Goal: Task Accomplishment & Management: Manage account settings

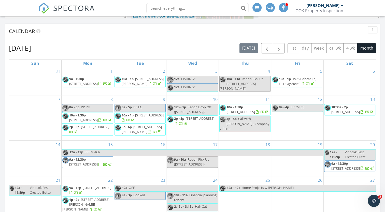
scroll to position [220, 0]
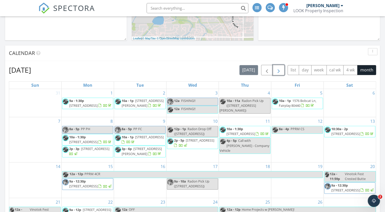
click at [277, 70] on span "button" at bounding box center [279, 70] width 6 height 6
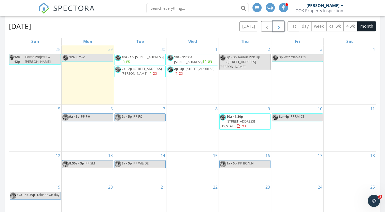
scroll to position [256, 0]
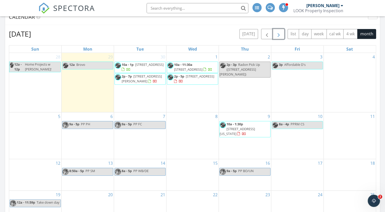
click at [232, 100] on div "2 2p - 3p Radon Pick Up (10547 Palm Road, Blanca)" at bounding box center [245, 82] width 52 height 59
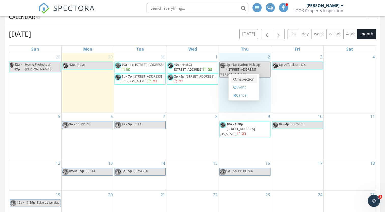
click at [241, 81] on link "Inspection" at bounding box center [244, 79] width 26 height 8
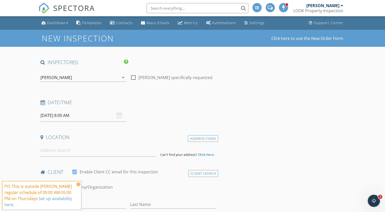
click at [94, 78] on div "[PERSON_NAME]" at bounding box center [79, 78] width 79 height 8
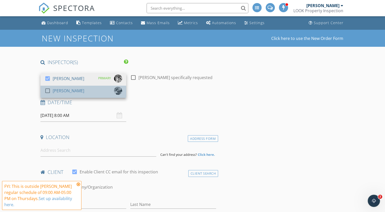
click at [58, 89] on div "[PERSON_NAME]" at bounding box center [69, 91] width 32 height 8
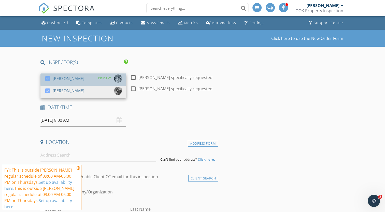
click at [59, 79] on div "[PERSON_NAME]" at bounding box center [69, 79] width 32 height 8
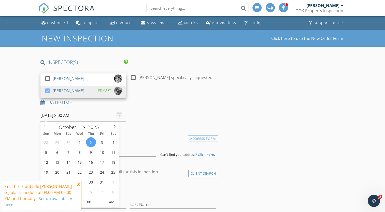
click at [76, 121] on input "10/02/2025 8:00 AM" at bounding box center [83, 115] width 86 height 12
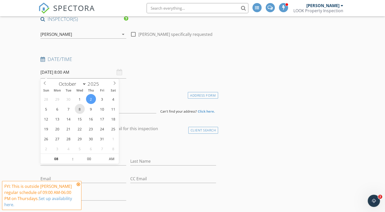
scroll to position [47, 0]
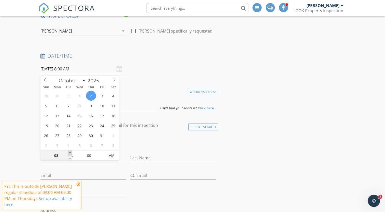
type input "09"
type input "10/02/2025 9:00 AM"
click at [68, 153] on span at bounding box center [70, 153] width 4 height 5
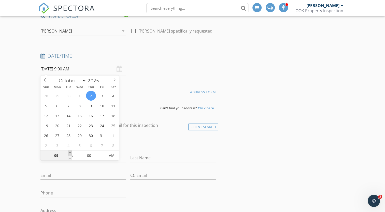
type input "10"
type input "10/02/2025 10:00 AM"
click at [68, 153] on span at bounding box center [70, 153] width 4 height 5
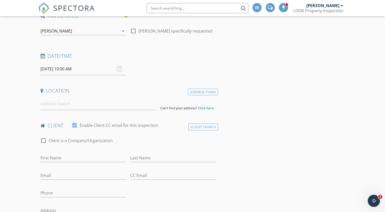
paste input "3782 Pecos Trail Jaroso, CO 81138"
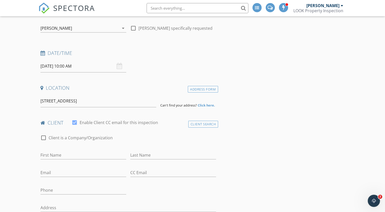
scroll to position [50, 0]
click at [110, 100] on input "3782 Pecos Trail Jaroso, CO 81138" at bounding box center [98, 100] width 116 height 12
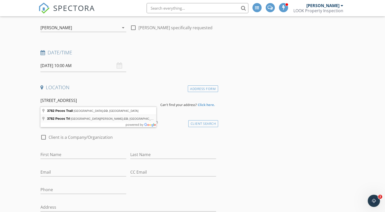
type input "3782 Pecos Trl, San Luis, CO, USA"
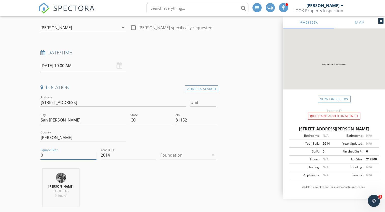
click at [48, 151] on input "0" at bounding box center [68, 155] width 56 height 8
type input "1500"
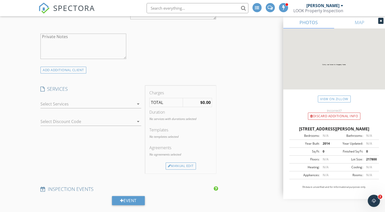
scroll to position [399, 0]
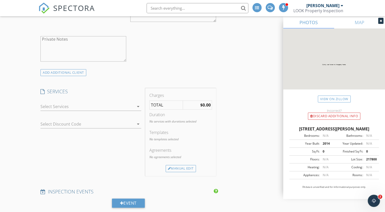
click at [78, 104] on div at bounding box center [87, 107] width 94 height 8
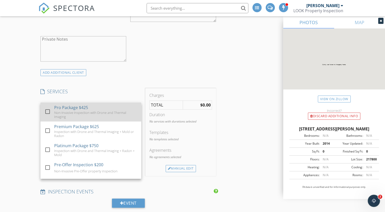
click at [73, 112] on div "Non-Invasive Inspection with Drone and Thermal Imaging" at bounding box center [95, 115] width 83 height 8
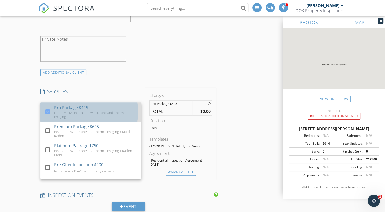
checkbox input "true"
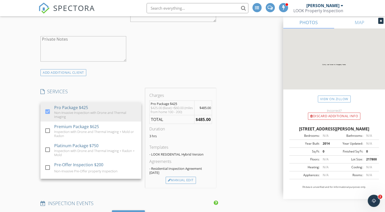
click at [13, 127] on div "New Inspection Click here to use the New Order Form INSPECTOR(S) check_box_outl…" at bounding box center [192, 167] width 385 height 1073
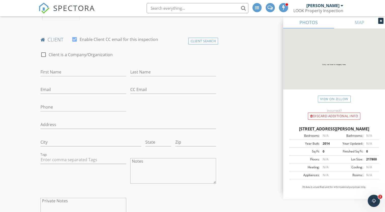
scroll to position [240, 0]
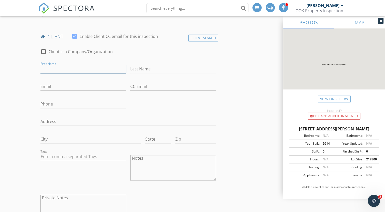
paste input "Carole Fairchild"
type input "Carole Fairchild"
click at [134, 67] on input "Last Name" at bounding box center [173, 69] width 86 height 8
paste input "Carole Fairchild"
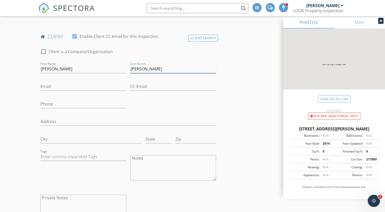
click at [144, 67] on input "Carole Fairchild" at bounding box center [173, 69] width 86 height 8
type input "Fairchild"
click at [72, 69] on input "Carole Fairchild" at bounding box center [83, 69] width 86 height 8
type input "Carole"
paste input "fairchild.cj.59@gmail.com"
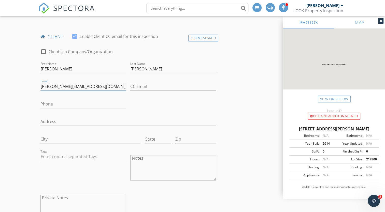
type input "fairchild.cj.59@gmail.com"
click at [63, 105] on input "Phone" at bounding box center [83, 104] width 86 height 8
paste input "720-503-2250"
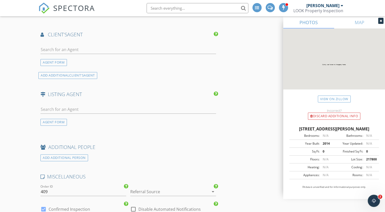
scroll to position [666, 0]
type input "720-503-2250"
click at [55, 107] on input "text" at bounding box center [128, 109] width 176 height 8
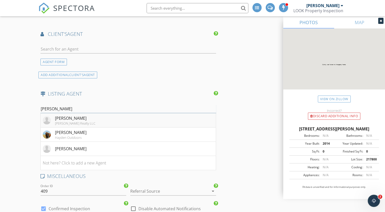
type input "casey"
click at [59, 124] on div "Schulz Realty LLC" at bounding box center [75, 123] width 40 height 4
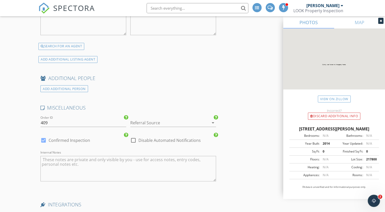
scroll to position [874, 0]
click at [146, 118] on div at bounding box center [166, 122] width 72 height 8
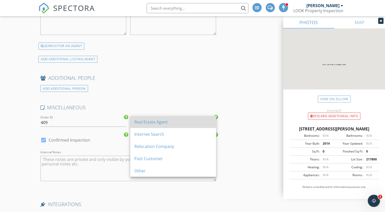
click at [144, 118] on div "Real Estate Agent" at bounding box center [173, 122] width 78 height 12
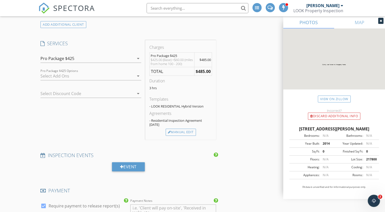
scroll to position [447, 0]
click at [180, 131] on div "Manual Edit" at bounding box center [181, 132] width 30 height 7
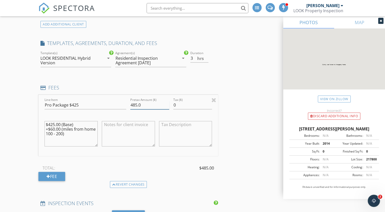
click at [134, 104] on input "485.0" at bounding box center [149, 105] width 39 height 8
type input "455.0"
click at [53, 127] on textarea "$425.00 (Base) +$60.00 (miles from home 100 - 200)" at bounding box center [71, 133] width 53 height 25
drag, startPoint x: 62, startPoint y: 128, endPoint x: 66, endPoint y: 138, distance: 11.1
click at [66, 138] on textarea "$425.00 (Base) +$30.00 (miles from home 100 - 200)" at bounding box center [71, 133] width 53 height 25
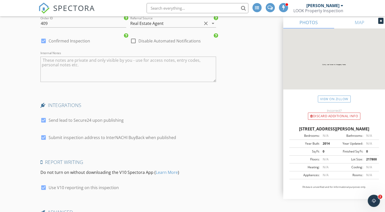
scroll to position [1075, 0]
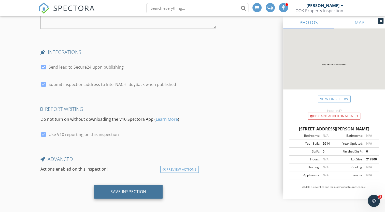
type textarea "$425.00 (Base) +$30.00 (Travel Fee)"
click at [122, 190] on div "Save Inspection" at bounding box center [129, 191] width 36 height 5
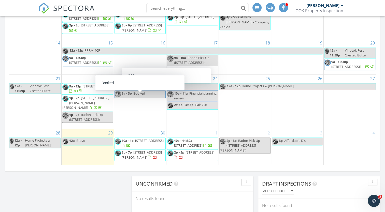
scroll to position [337, 0]
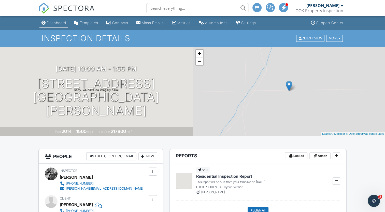
click at [56, 20] on link "Dashboard" at bounding box center [53, 22] width 29 height 9
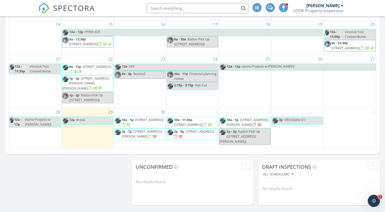
scroll to position [361, 0]
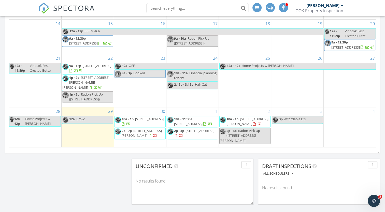
click at [142, 121] on span "[STREET_ADDRESS]" at bounding box center [149, 119] width 29 height 5
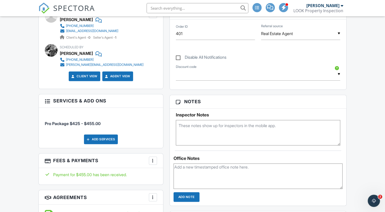
click at [185, 127] on textarea at bounding box center [258, 132] width 165 height 25
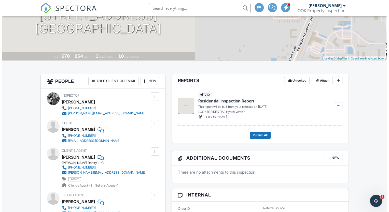
scroll to position [75, 0]
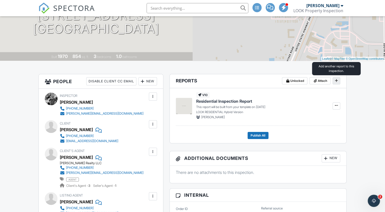
type textarea "Seller Will Provide Access"
click at [337, 83] on span at bounding box center [336, 80] width 5 height 5
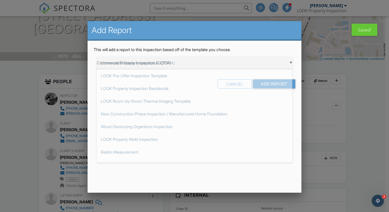
click at [259, 67] on div "▼ Commercial Property Inspection (CCPIA) Commercial Property Inspection (CCPIA)…" at bounding box center [195, 63] width 196 height 12
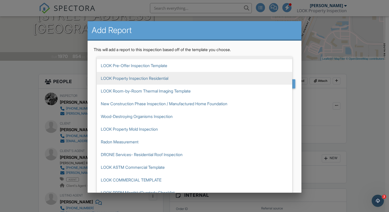
scroll to position [7, 0]
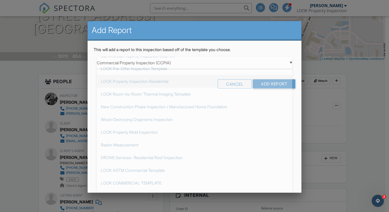
click at [154, 87] on span "LOOK Property Inspection Residential" at bounding box center [195, 81] width 196 height 13
type input "LOOK Property Inspection Residential"
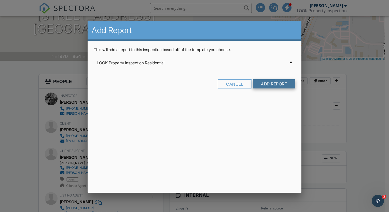
click at [273, 88] on input "Add Report" at bounding box center [274, 83] width 43 height 9
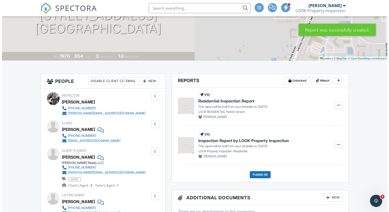
scroll to position [68, 0]
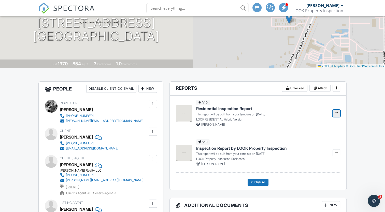
click at [339, 114] on button at bounding box center [337, 113] width 8 height 7
click at [305, 133] on input "Delete Report" at bounding box center [311, 138] width 52 height 11
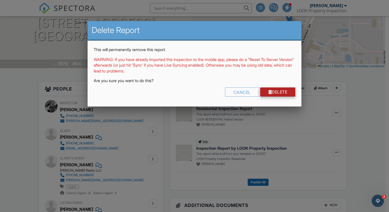
click at [280, 94] on link "Delete" at bounding box center [277, 92] width 35 height 9
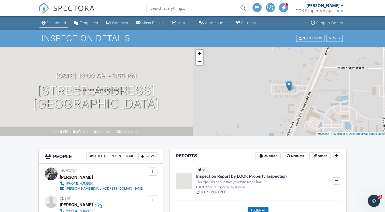
click at [49, 23] on div "Dashboard" at bounding box center [56, 23] width 19 height 4
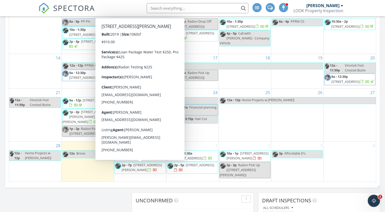
scroll to position [361, 0]
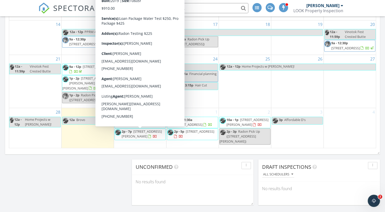
click at [156, 137] on span "2p - 7p 10547 Palm Road, Blanca 81132" at bounding box center [140, 134] width 51 height 10
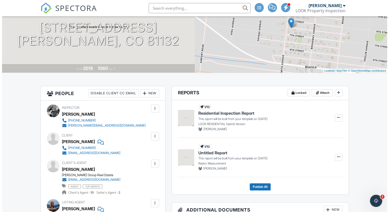
scroll to position [63, 0]
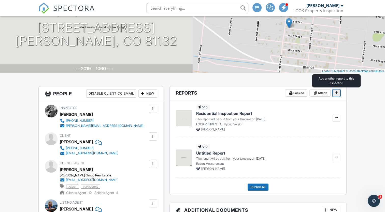
click at [335, 96] on button at bounding box center [337, 93] width 8 height 7
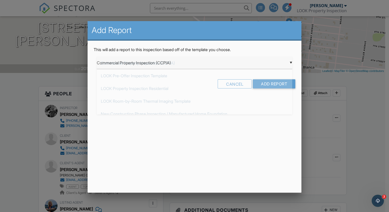
click at [259, 64] on div "▼ Commercial Property Inspection (CCPIA) Commercial Property Inspection (CCPIA)…" at bounding box center [195, 63] width 196 height 12
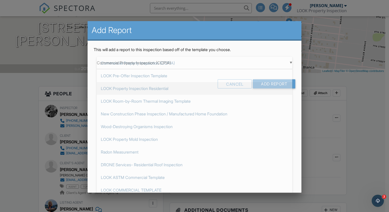
click at [185, 93] on span "LOOK Property Inspection Residential" at bounding box center [195, 88] width 196 height 13
type input "LOOK Property Inspection Residential"
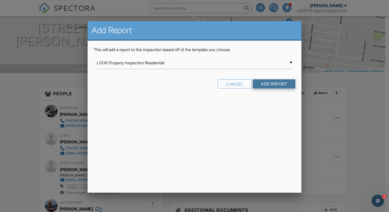
click at [255, 85] on input "Add Report" at bounding box center [274, 83] width 43 height 9
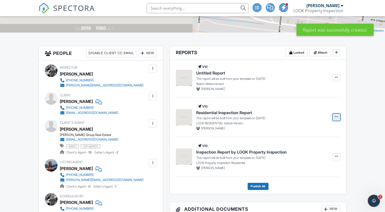
click at [335, 120] on button at bounding box center [337, 117] width 8 height 7
click at [298, 141] on input "Delete Report" at bounding box center [311, 142] width 52 height 11
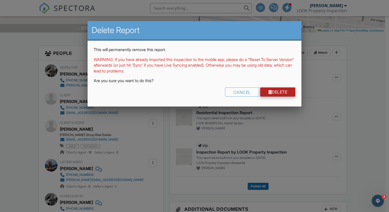
click at [279, 89] on link "Delete" at bounding box center [277, 92] width 35 height 9
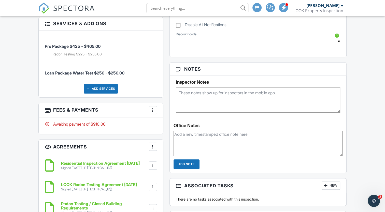
scroll to position [330, 0]
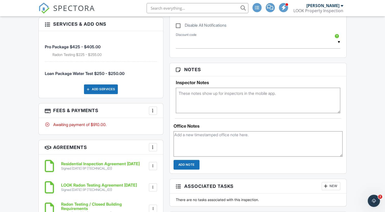
click at [152, 112] on div at bounding box center [152, 110] width 5 height 5
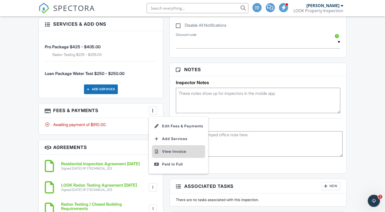
click at [170, 147] on li "View Invoice" at bounding box center [178, 151] width 53 height 13
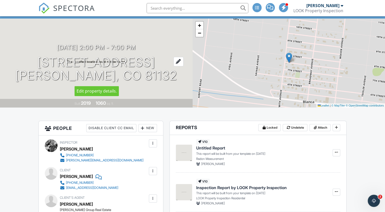
scroll to position [0, 0]
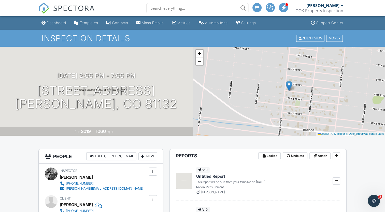
drag, startPoint x: 61, startPoint y: 27, endPoint x: 60, endPoint y: 22, distance: 5.3
click at [60, 22] on div "Dashboard" at bounding box center [56, 23] width 19 height 4
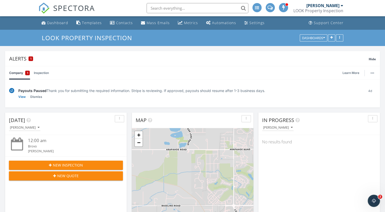
click at [70, 8] on span "SPECTORA" at bounding box center [74, 8] width 42 height 11
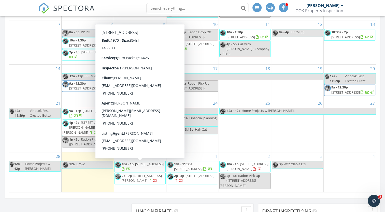
scroll to position [318, 0]
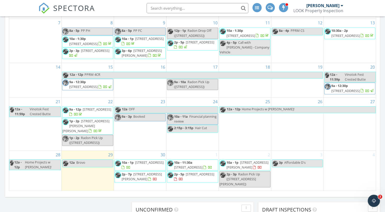
click at [186, 177] on span "[STREET_ADDRESS]" at bounding box center [200, 174] width 29 height 5
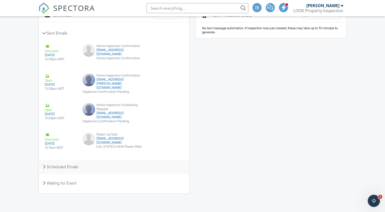
click at [87, 167] on div "Scheduled Emails" at bounding box center [114, 167] width 150 height 14
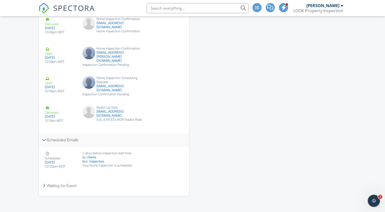
scroll to position [817, 0]
click at [200, 137] on div "Emails Create Email Sent Emails Delivered 09/23/2025 12:06pm MDT Home Inspectio…" at bounding box center [192, 90] width 314 height 221
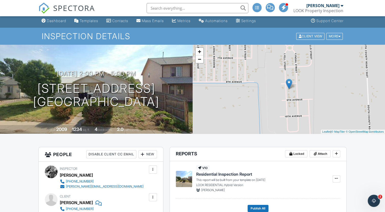
scroll to position [0, 0]
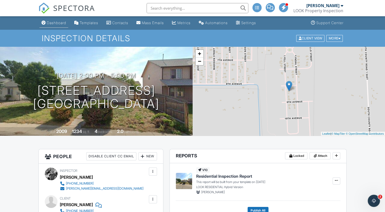
click at [52, 21] on div "Dashboard" at bounding box center [56, 23] width 19 height 4
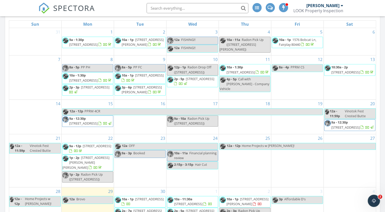
scroll to position [281, 0]
